Goal: Transaction & Acquisition: Purchase product/service

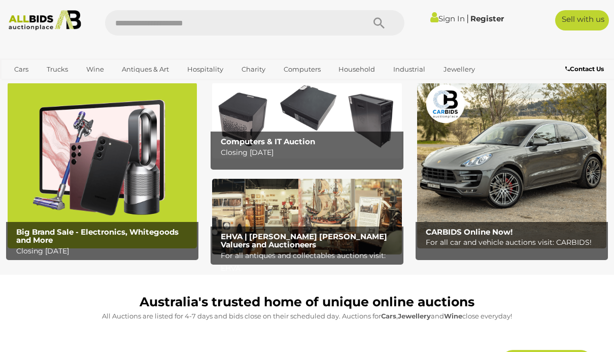
scroll to position [31, 0]
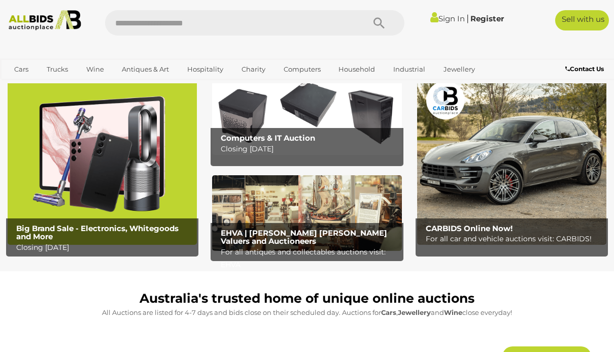
click at [44, 180] on img at bounding box center [102, 162] width 189 height 166
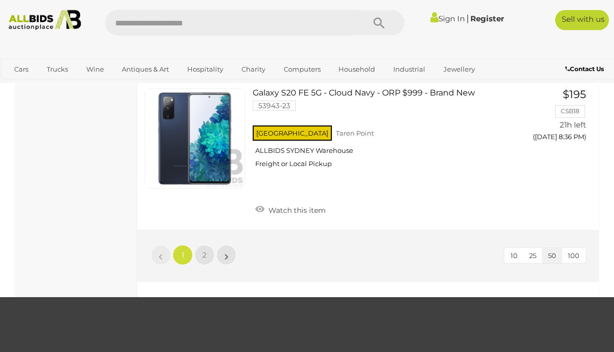
scroll to position [7786, 0]
click at [205, 250] on span "2" at bounding box center [204, 254] width 4 height 9
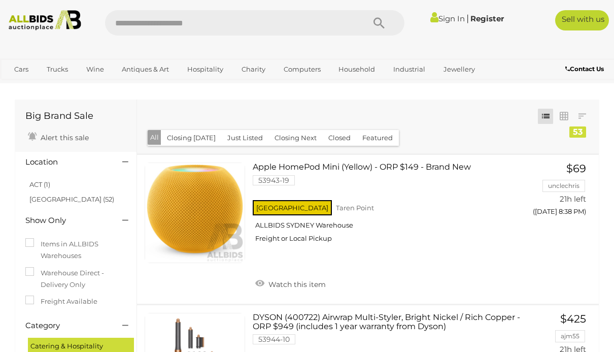
click at [31, 27] on img at bounding box center [45, 20] width 81 height 20
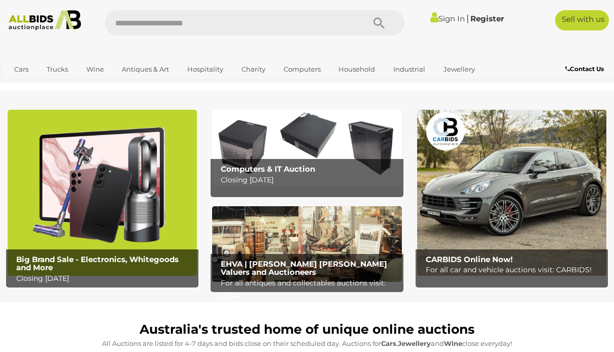
click at [315, 164] on b "Computers & IT Auction" at bounding box center [268, 169] width 94 height 10
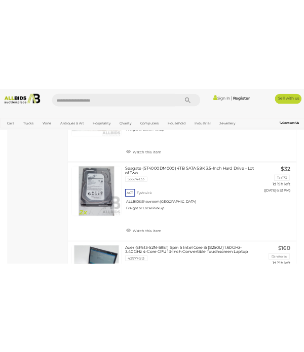
scroll to position [5413, 0]
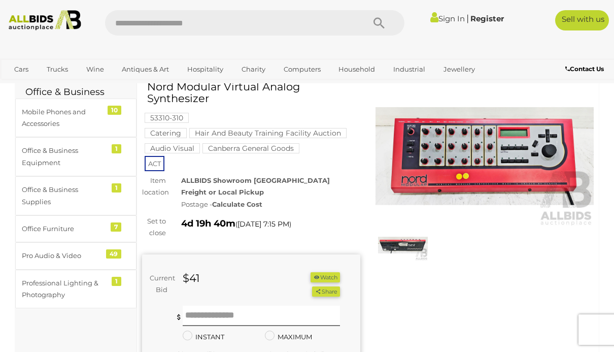
scroll to position [45, 0]
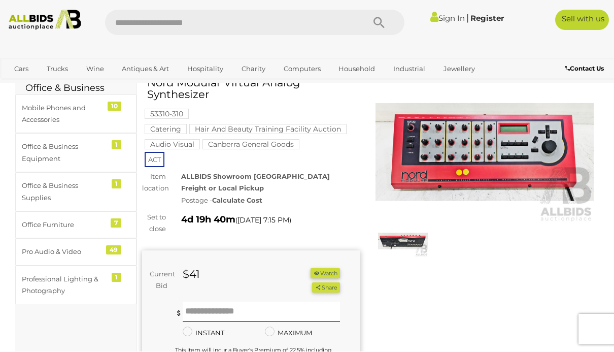
click at [73, 252] on div "Pro Audio & Video" at bounding box center [64, 252] width 84 height 12
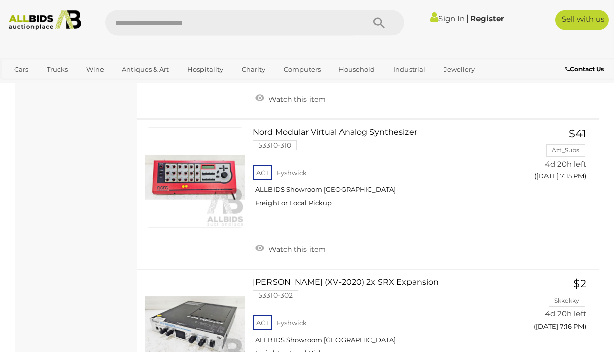
scroll to position [4383, 0]
click at [213, 278] on link at bounding box center [195, 328] width 100 height 100
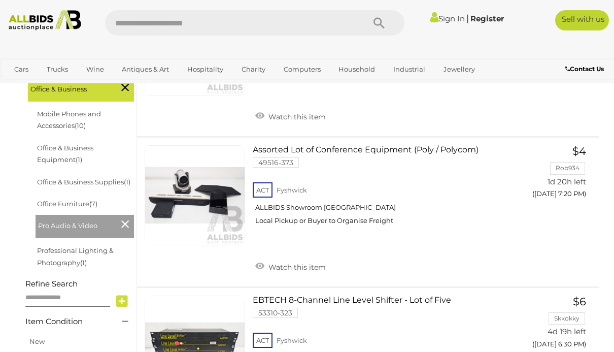
scroll to position [0, 0]
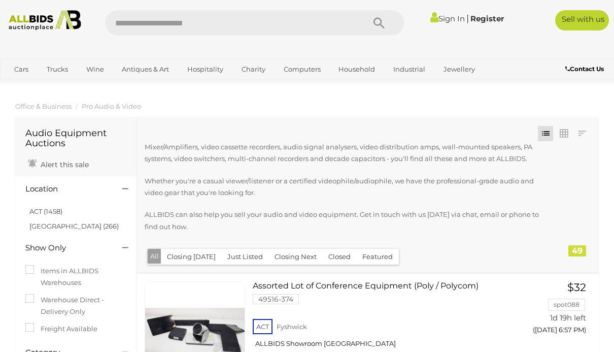
click at [215, 25] on input "text" at bounding box center [229, 22] width 249 height 25
type input "*"
type input "****"
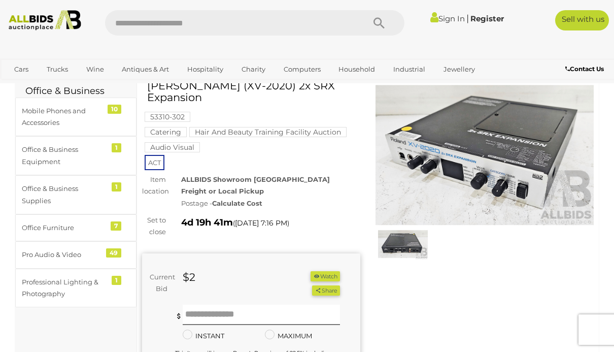
scroll to position [39, 0]
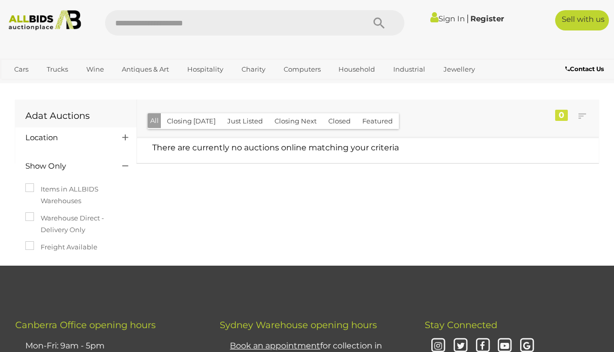
click at [180, 19] on input "text" at bounding box center [229, 22] width 249 height 25
type input "*"
type input "**********"
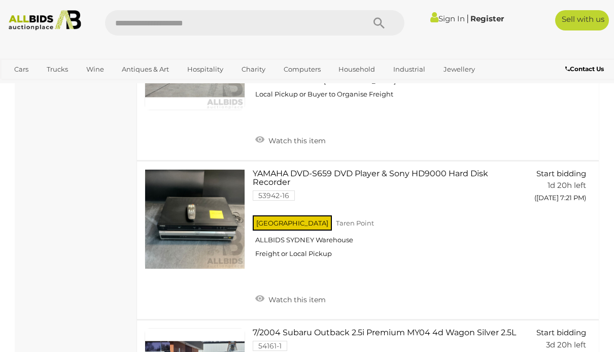
scroll to position [1519, 0]
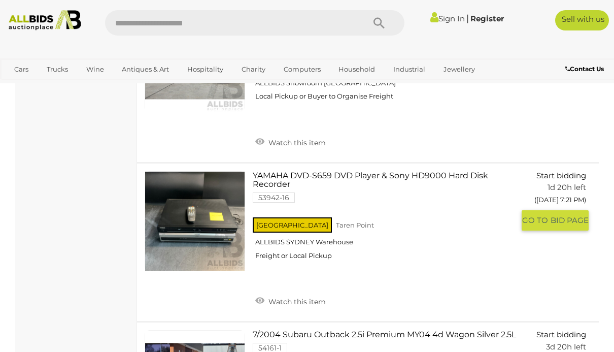
click at [405, 172] on link "YAMAHA DVD-S659 DVD Player & Sony HD9000 Hard Disk Recorder 53942-16 NSW Taren …" at bounding box center [387, 219] width 254 height 96
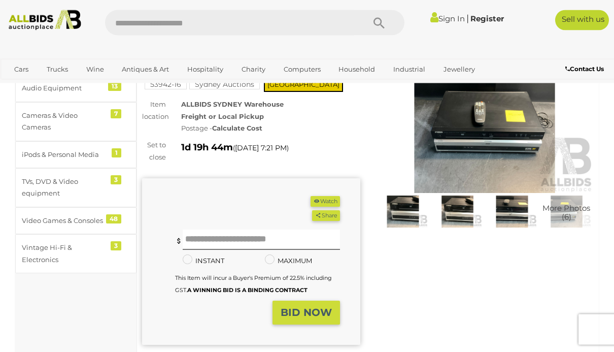
scroll to position [57, 0]
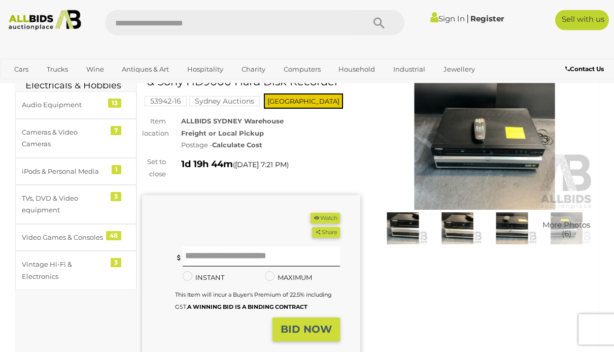
click at [453, 325] on div "Warranty Charity )" at bounding box center [367, 247] width 467 height 366
click at [504, 166] on img at bounding box center [485, 140] width 218 height 141
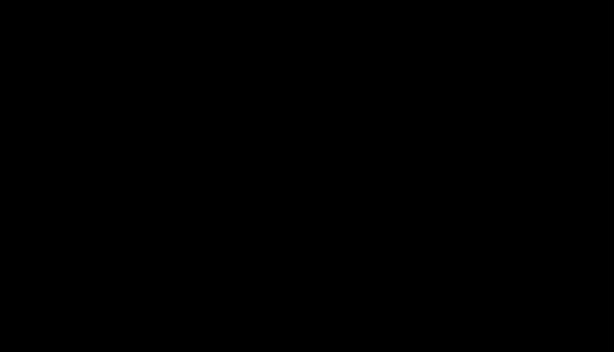
scroll to position [58, 0]
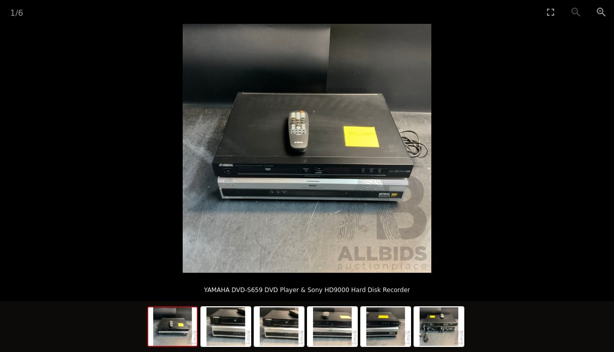
click at [234, 346] on img at bounding box center [225, 326] width 49 height 39
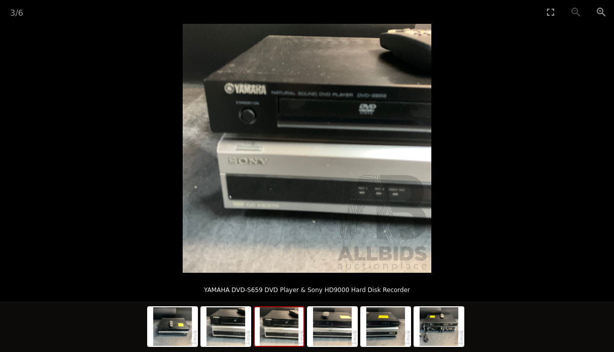
click at [295, 346] on img at bounding box center [279, 326] width 49 height 39
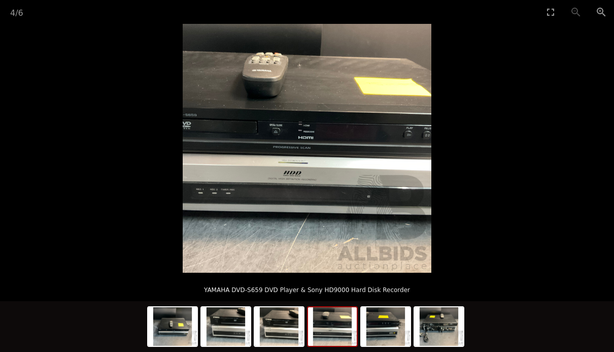
click at [345, 346] on img at bounding box center [332, 326] width 49 height 39
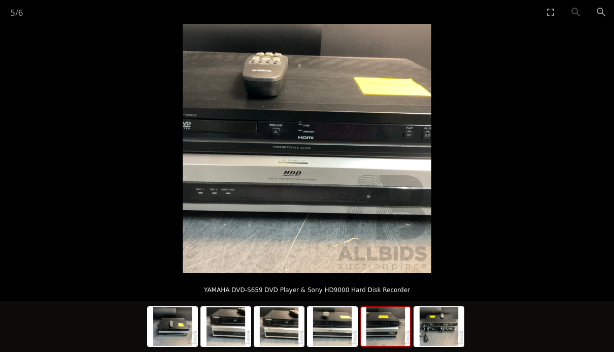
click at [397, 346] on img at bounding box center [385, 326] width 49 height 39
